Goal: Register for event/course

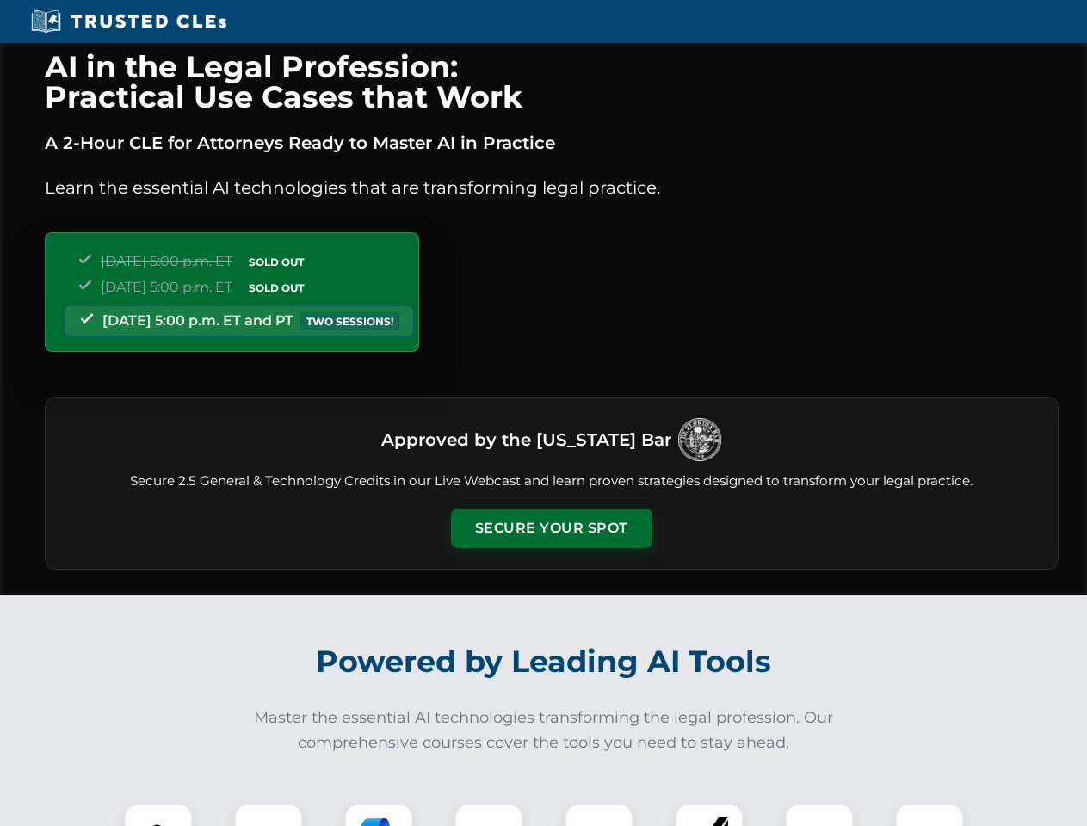
click at [551, 528] on button "Secure Your Spot" at bounding box center [551, 529] width 201 height 40
click at [158, 815] on img at bounding box center [158, 838] width 50 height 50
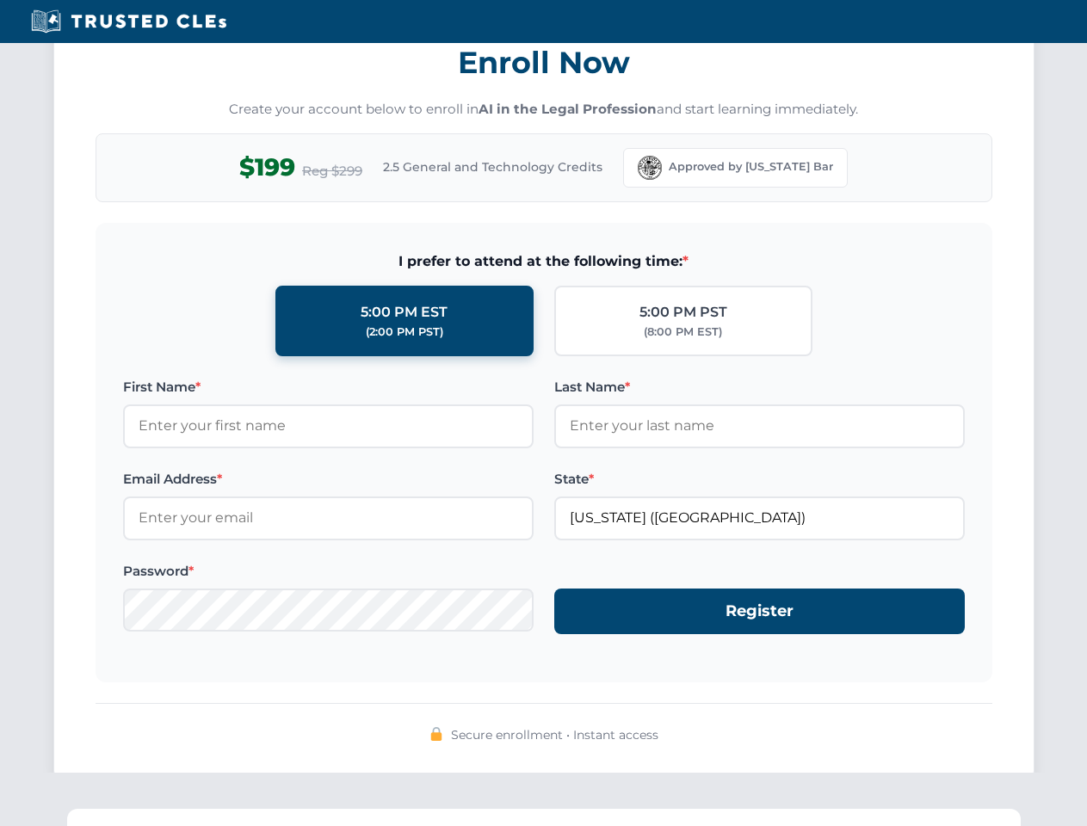
scroll to position [1689, 0]
